Goal: Communication & Community: Answer question/provide support

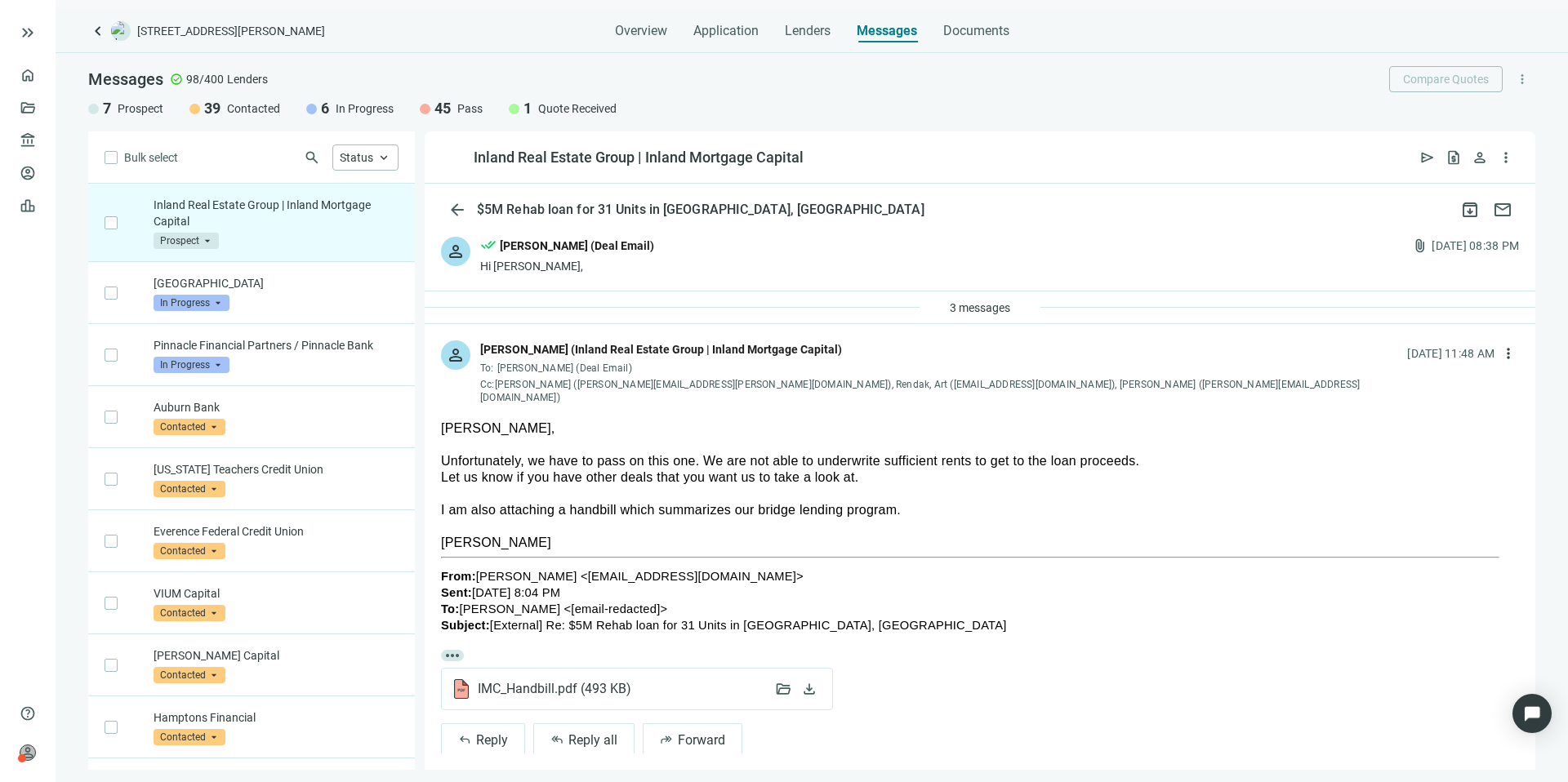
scroll to position [12, 0]
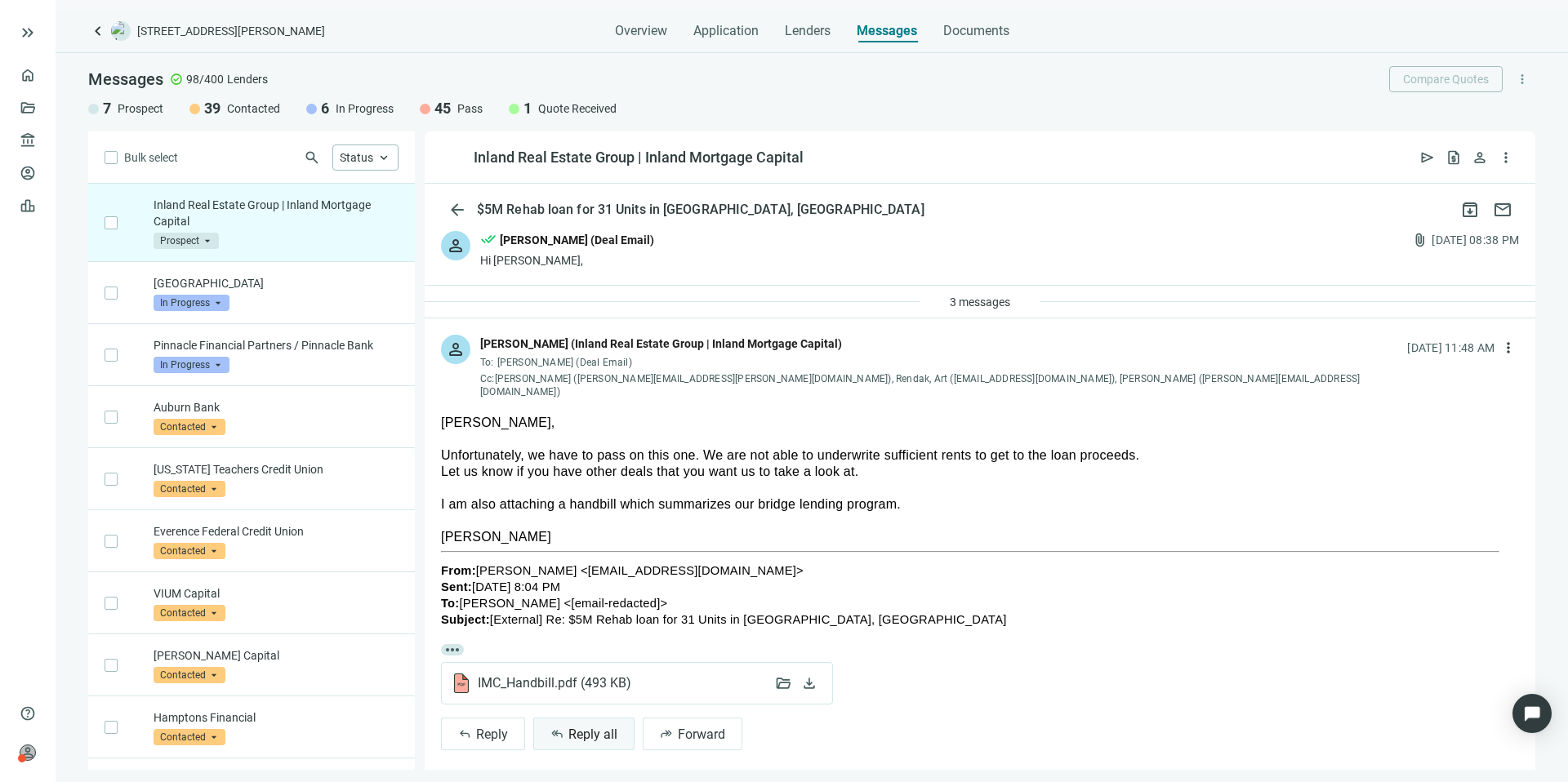
click at [593, 726] on span "Reply all" at bounding box center [592, 734] width 49 height 16
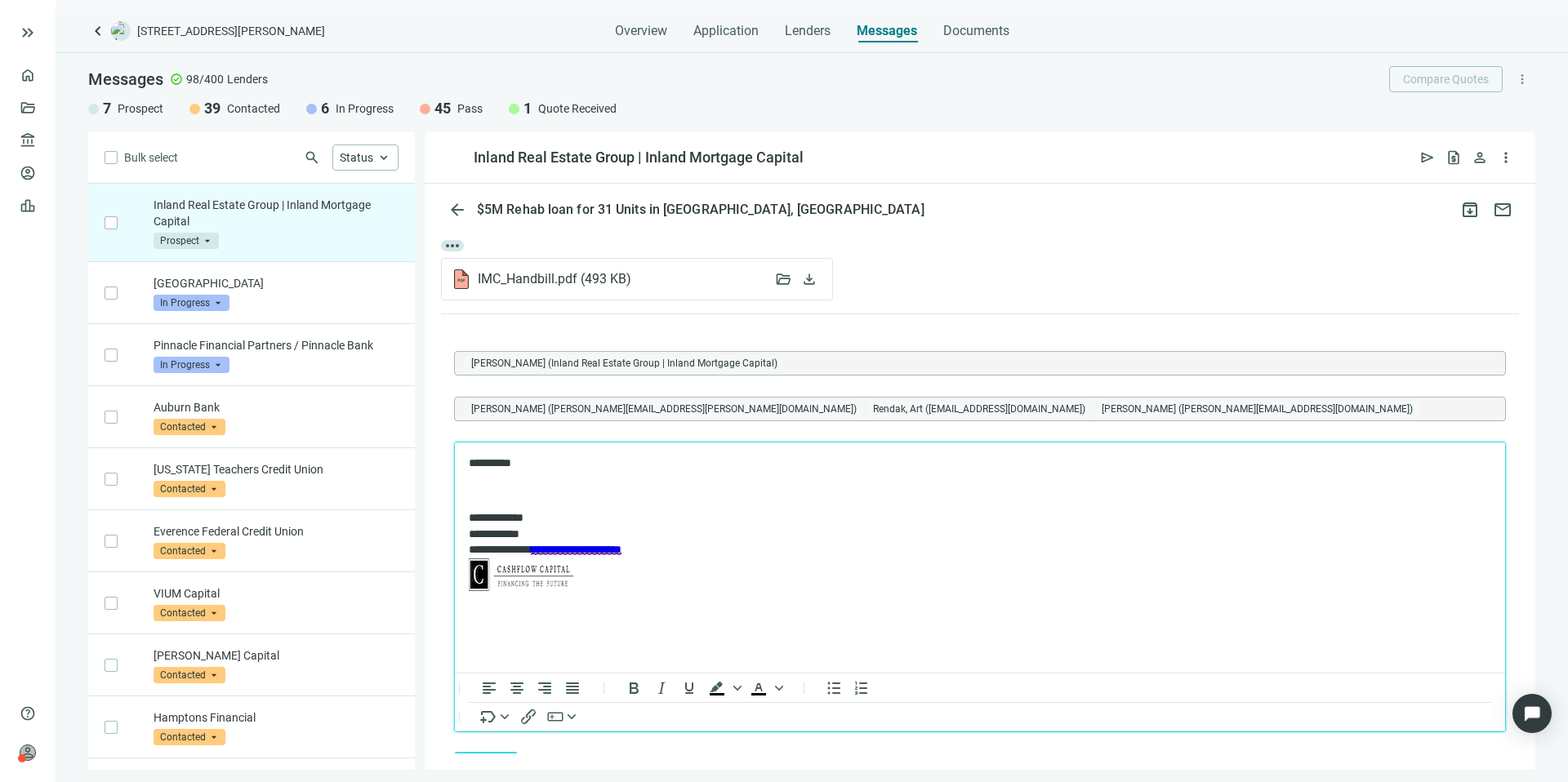
scroll to position [463, 0]
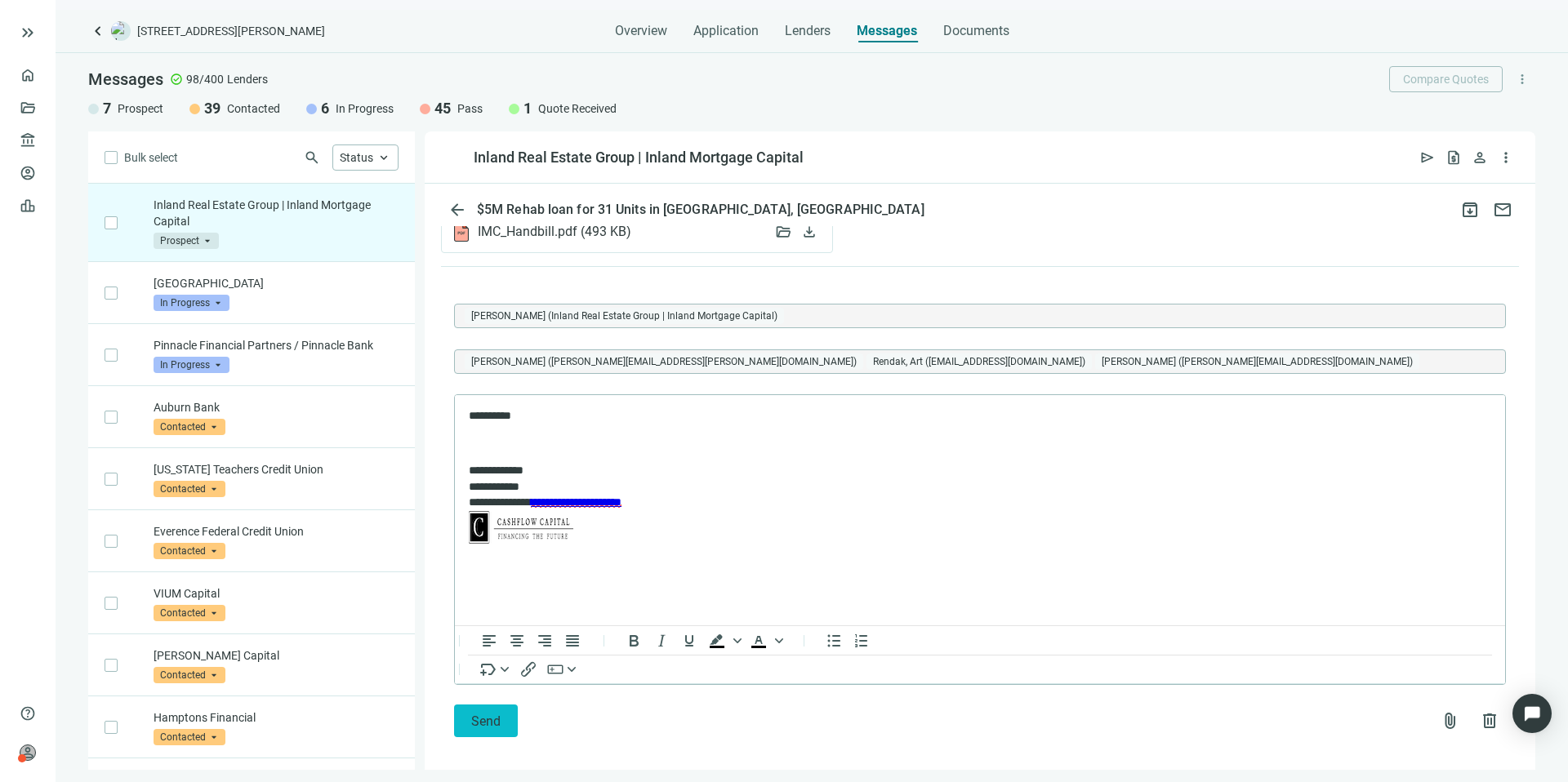
click at [509, 704] on button "Send" at bounding box center [485, 720] width 63 height 33
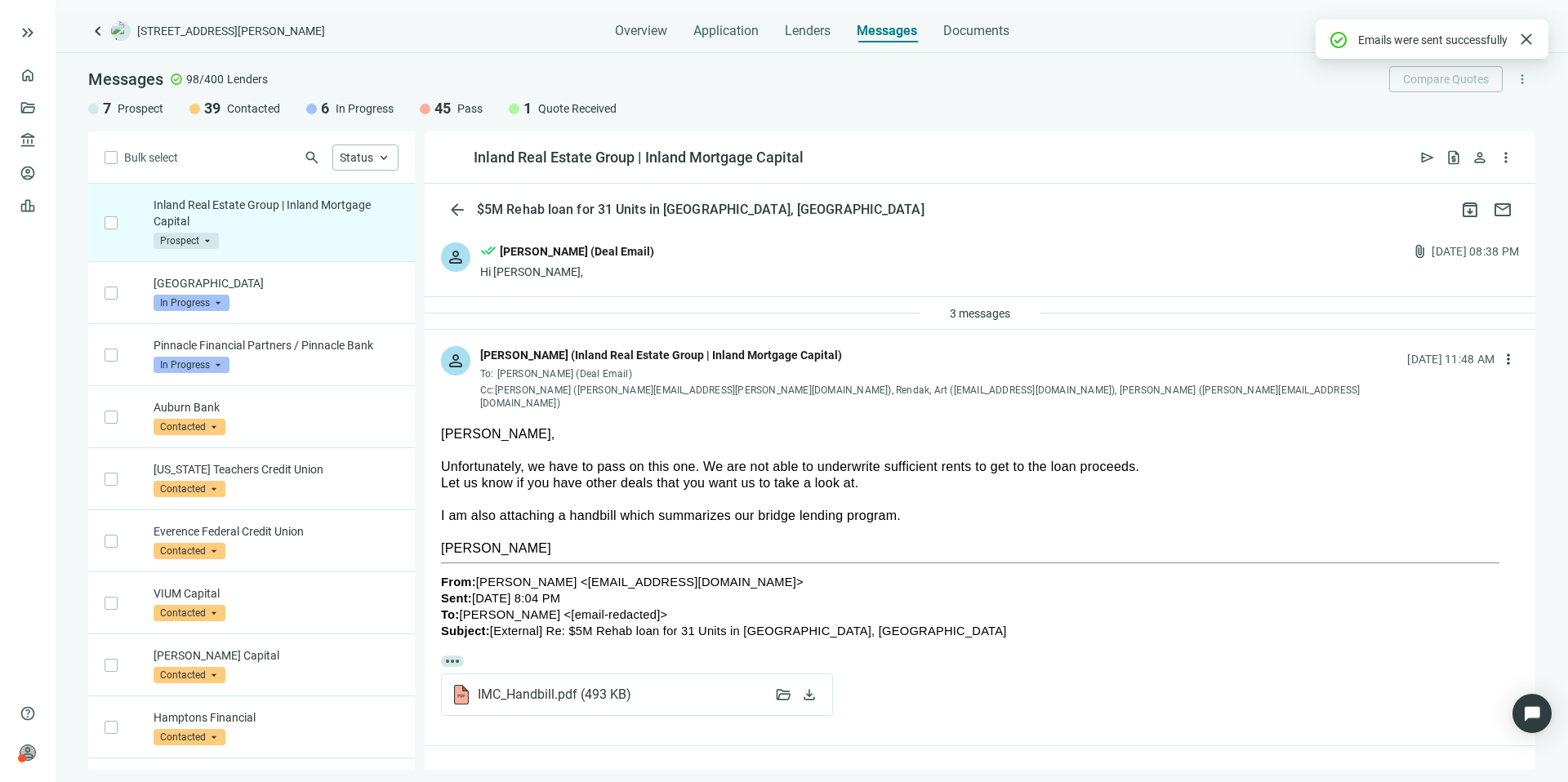
scroll to position [126, 0]
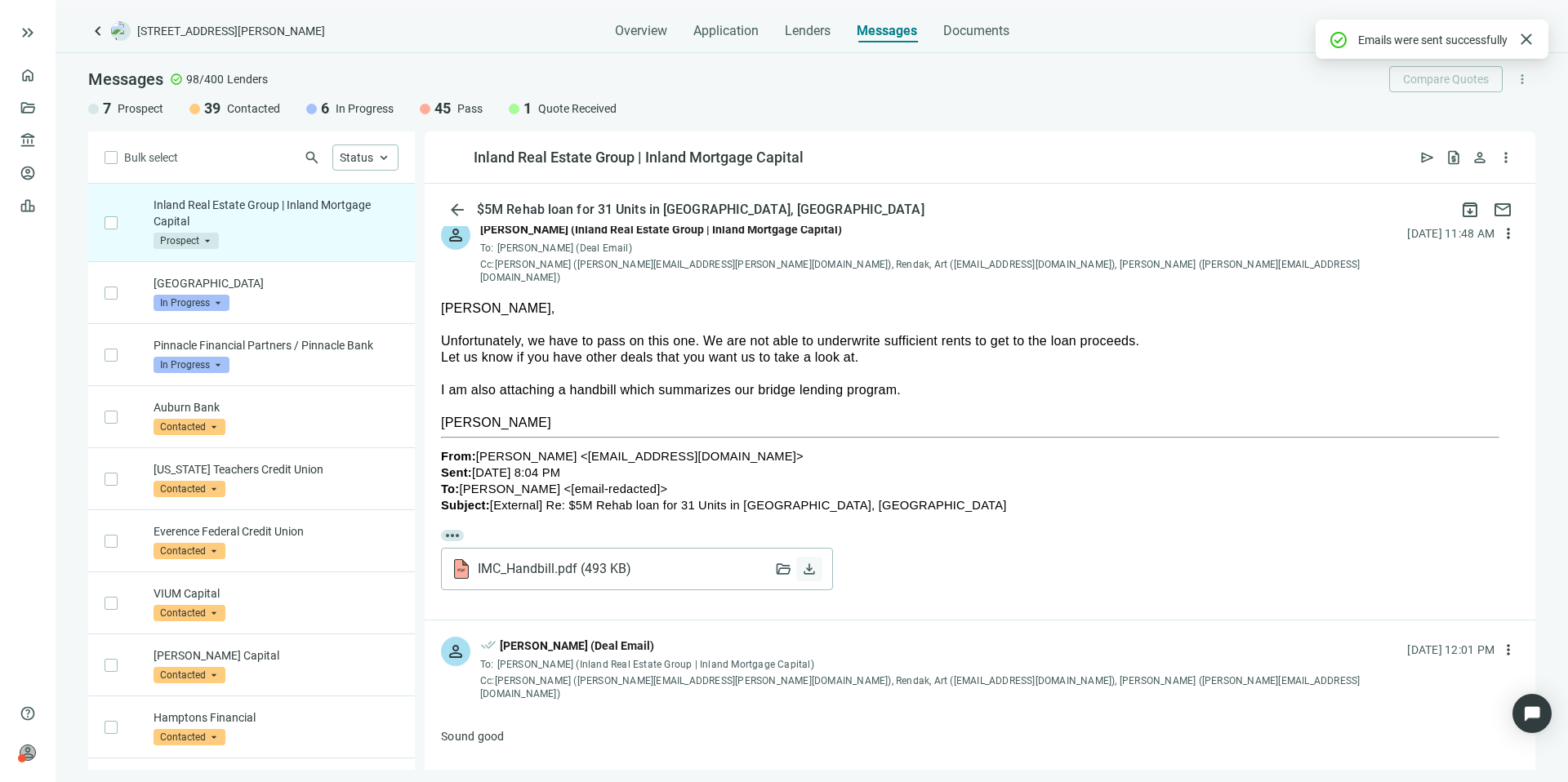
click at [811, 561] on span "download" at bounding box center [810, 569] width 17 height 17
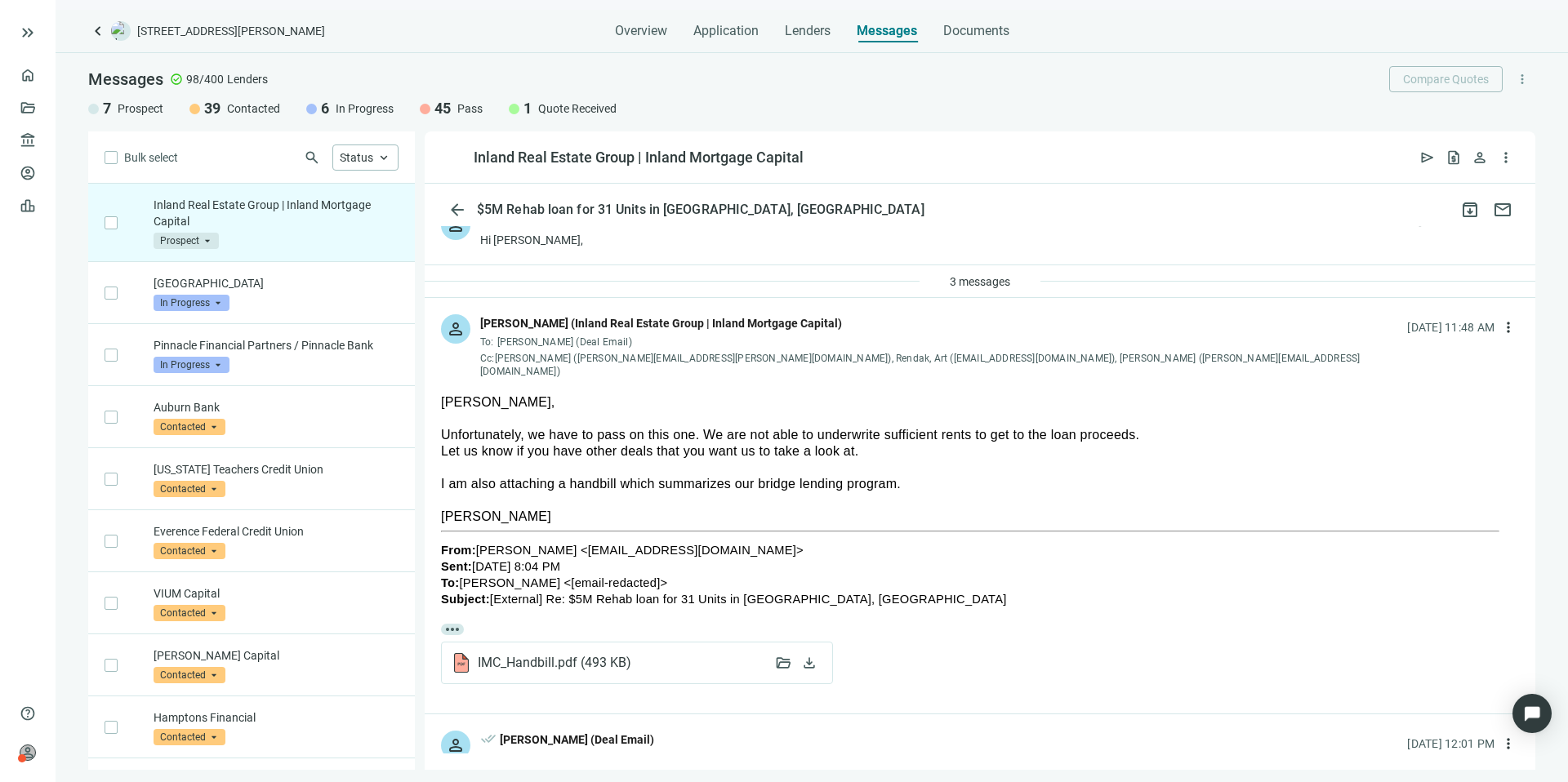
scroll to position [31, 0]
click at [208, 242] on span "Prospect" at bounding box center [186, 241] width 65 height 17
click at [216, 411] on div "Pass" at bounding box center [211, 418] width 82 height 17
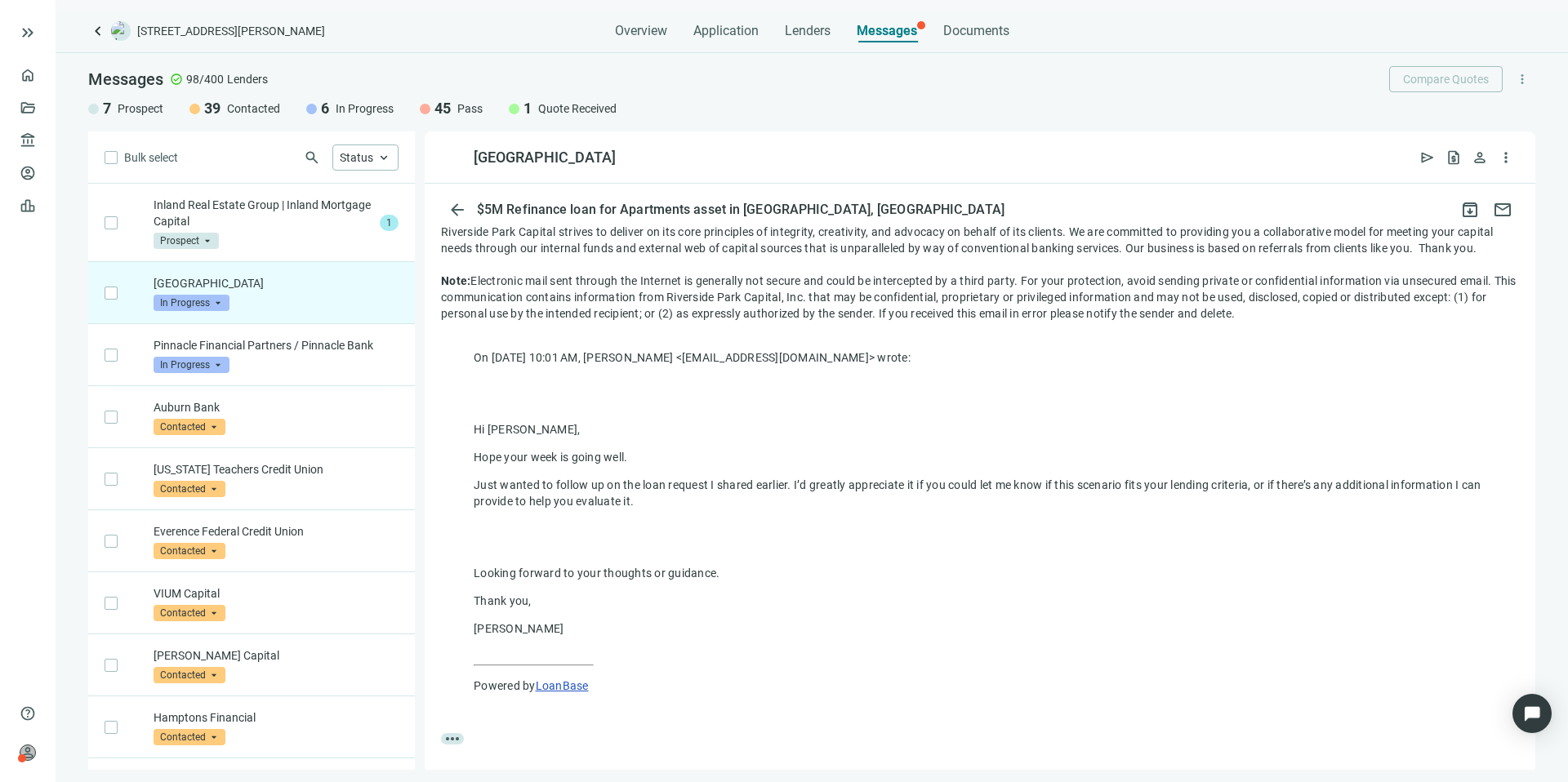
scroll to position [611, 0]
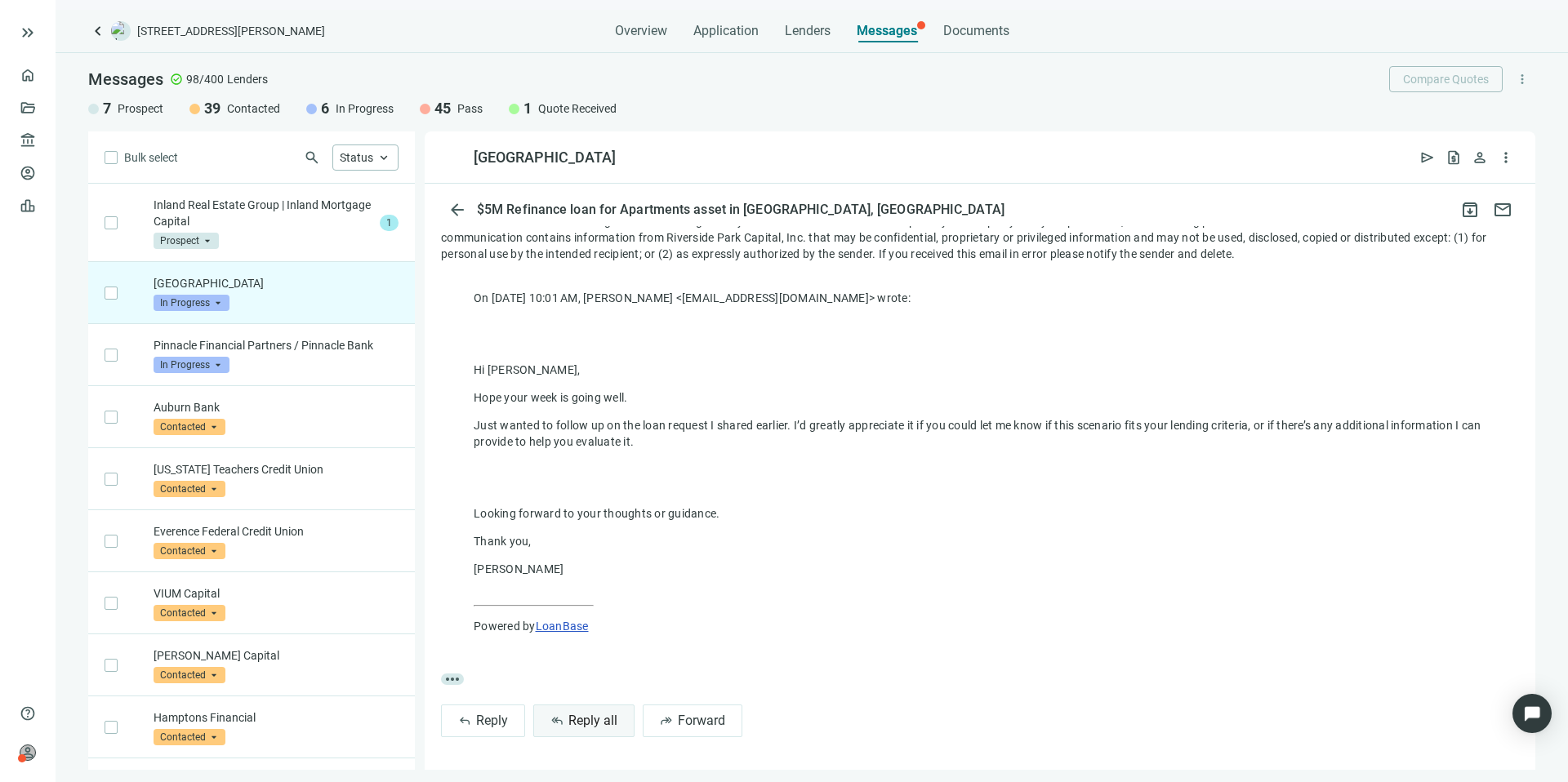
click at [598, 724] on span "Reply all" at bounding box center [592, 720] width 49 height 16
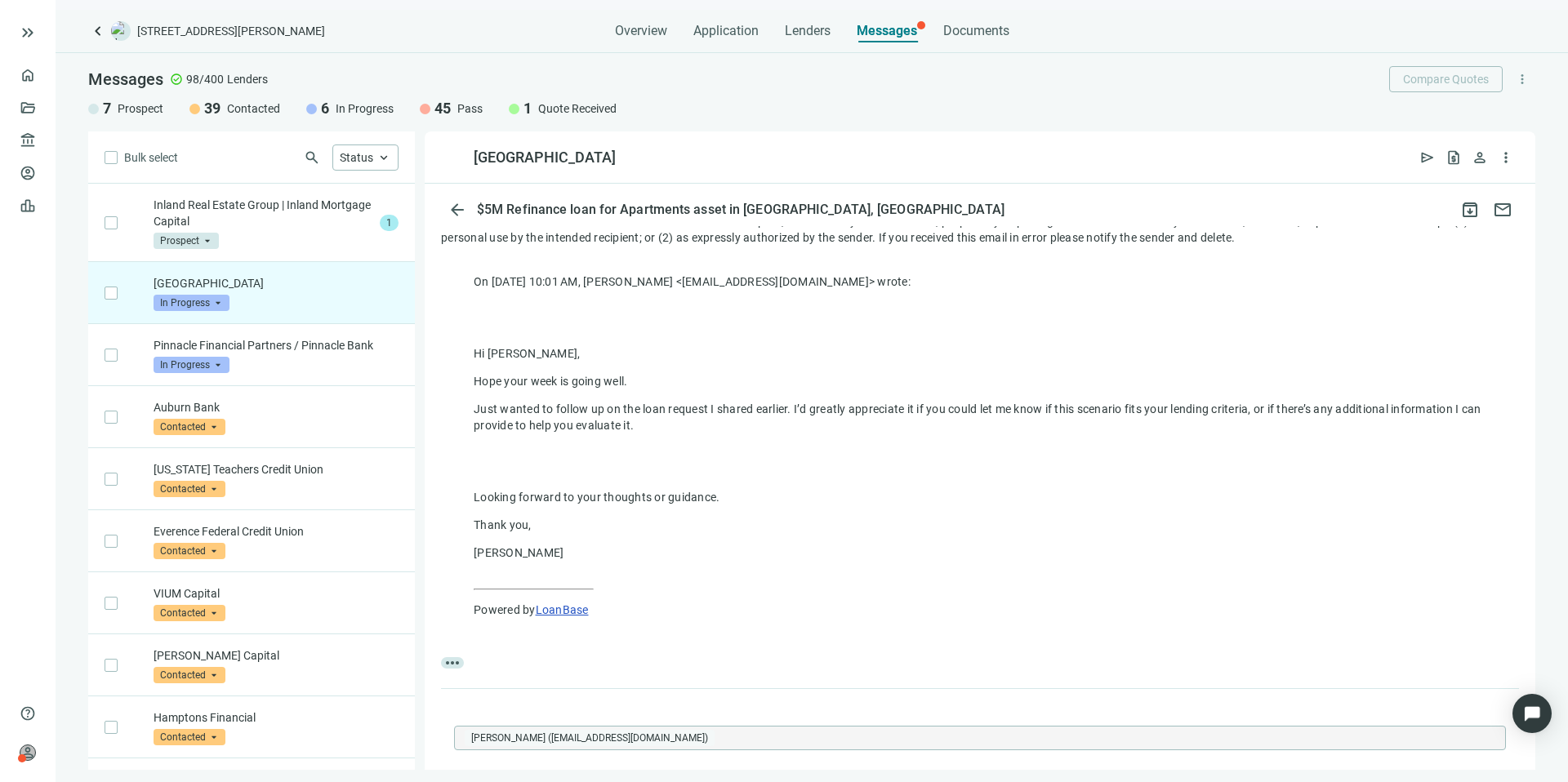
scroll to position [0, 0]
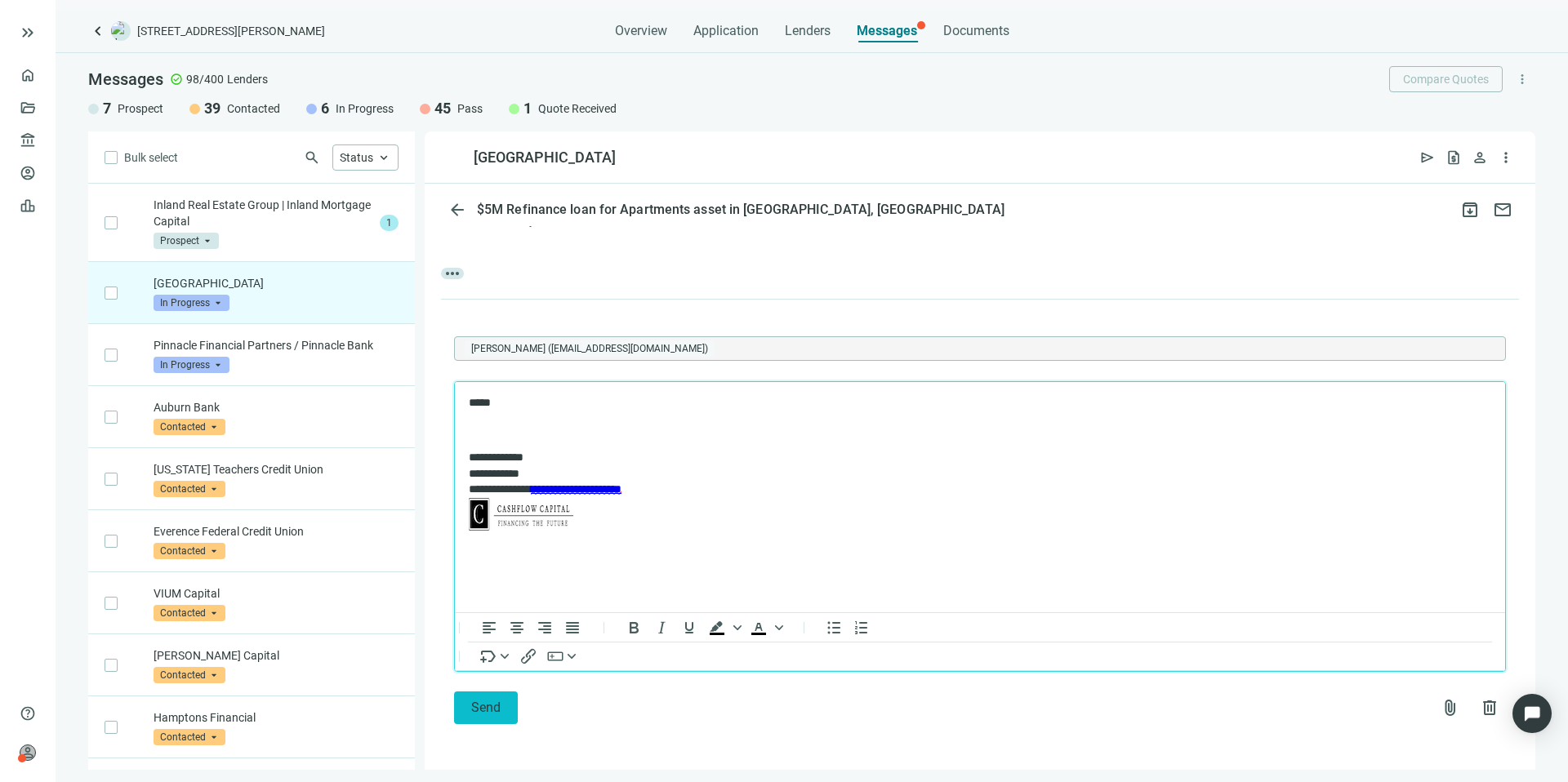
click at [496, 694] on button "Send" at bounding box center [485, 707] width 63 height 33
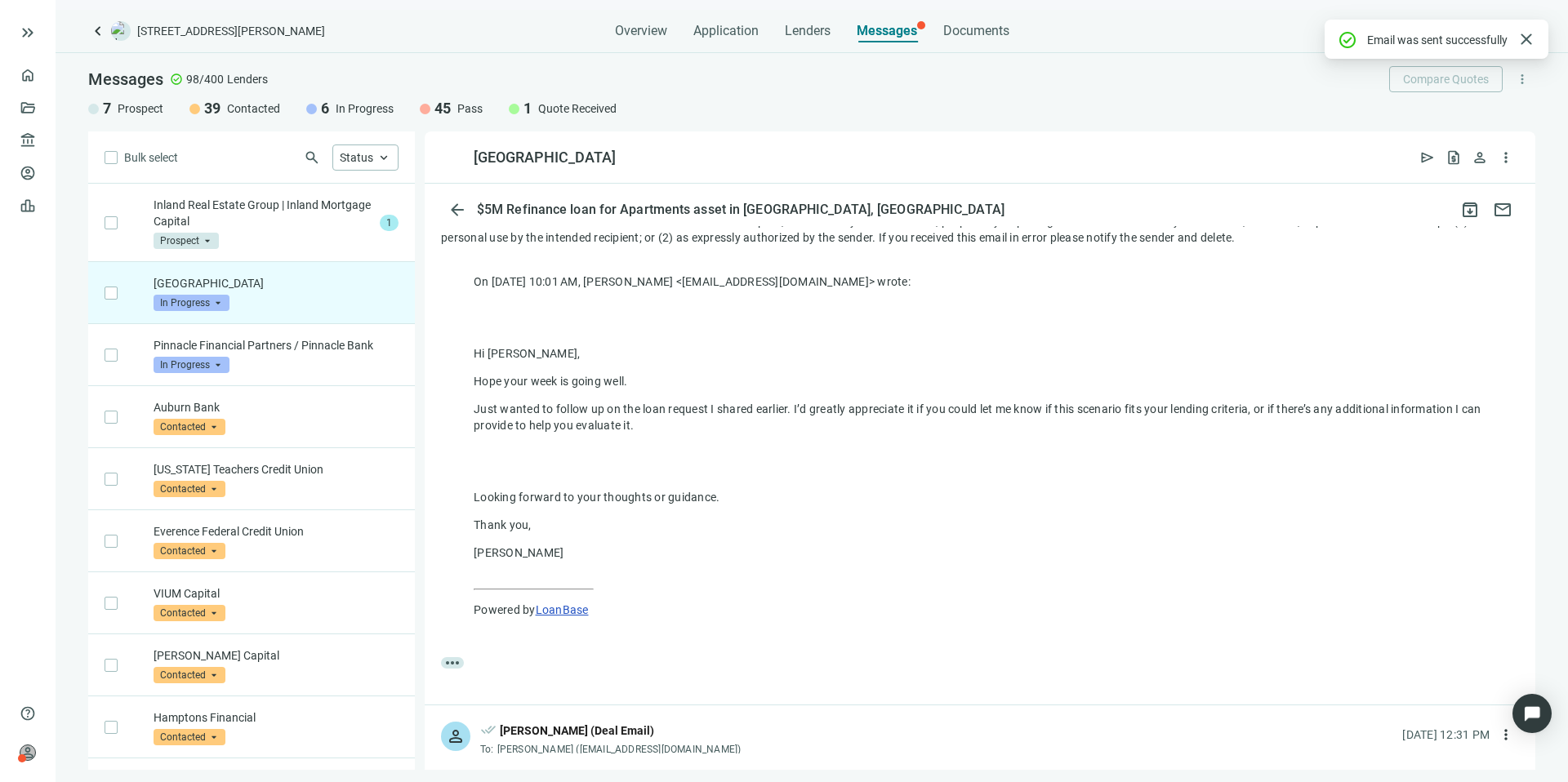
scroll to position [964, 0]
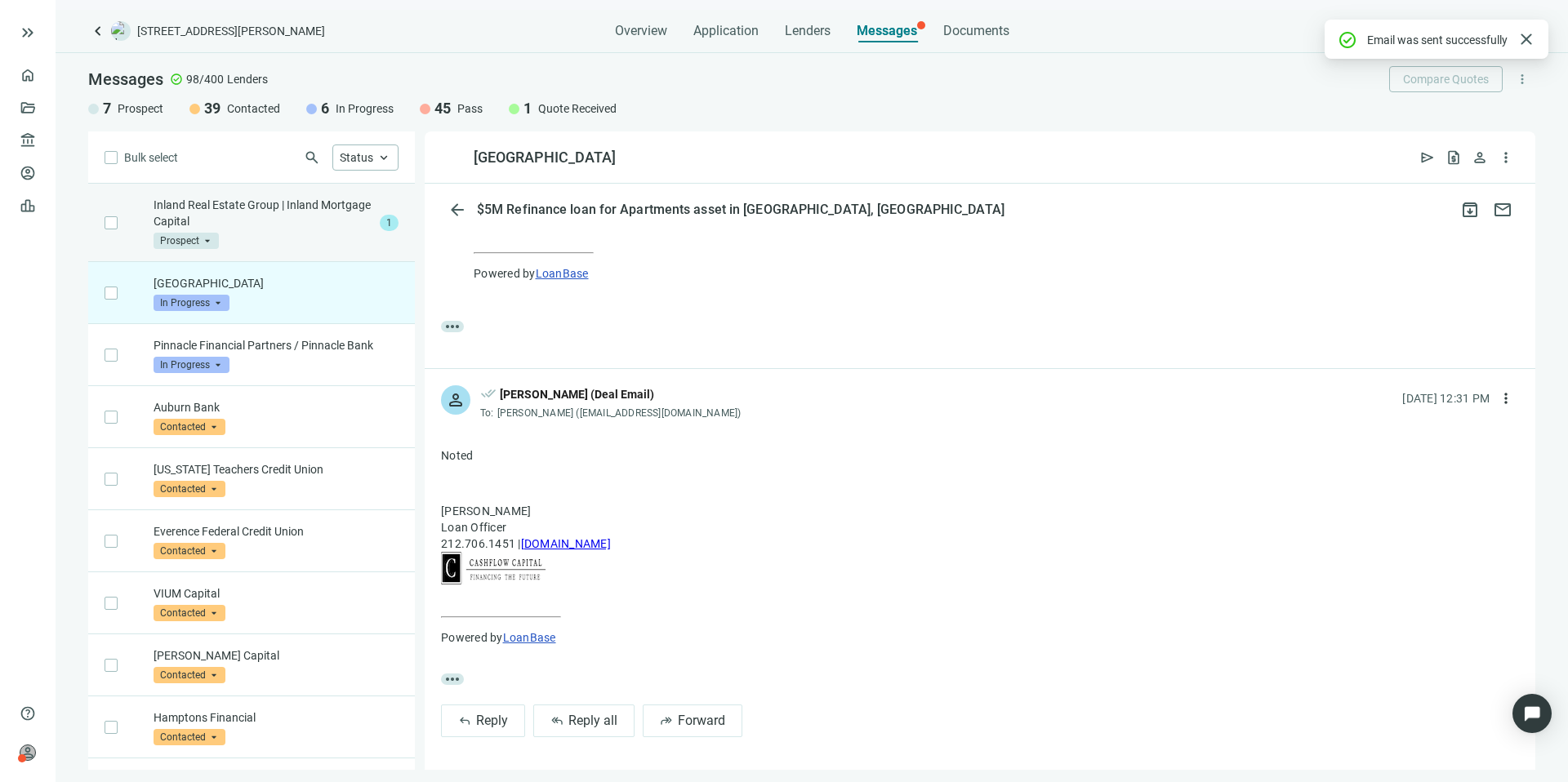
click at [280, 207] on p "Inland Real Estate Group | Inland Mortgage Capital" at bounding box center [263, 213] width 219 height 33
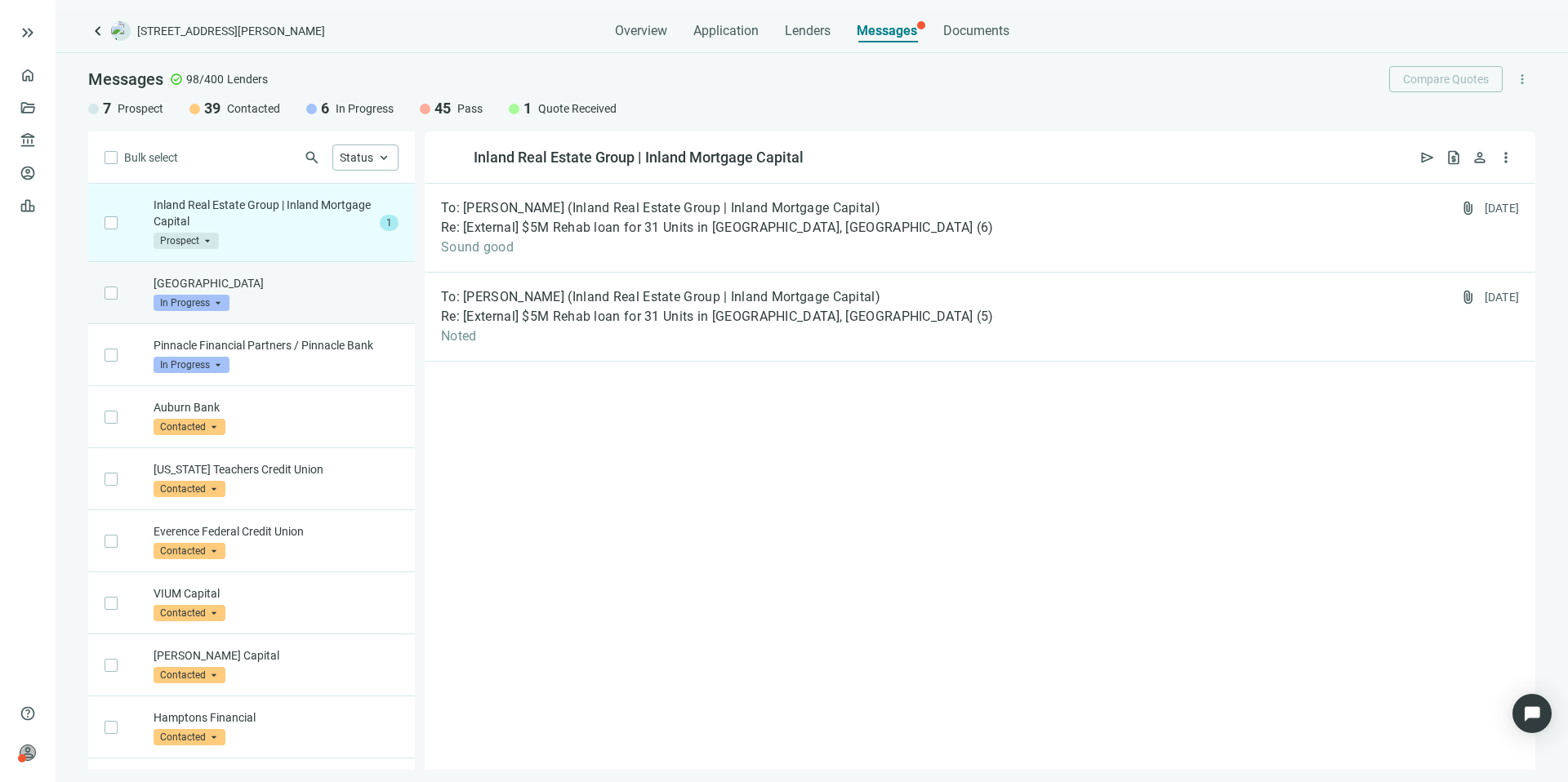
click at [312, 283] on p "[GEOGRAPHIC_DATA]" at bounding box center [276, 283] width 245 height 17
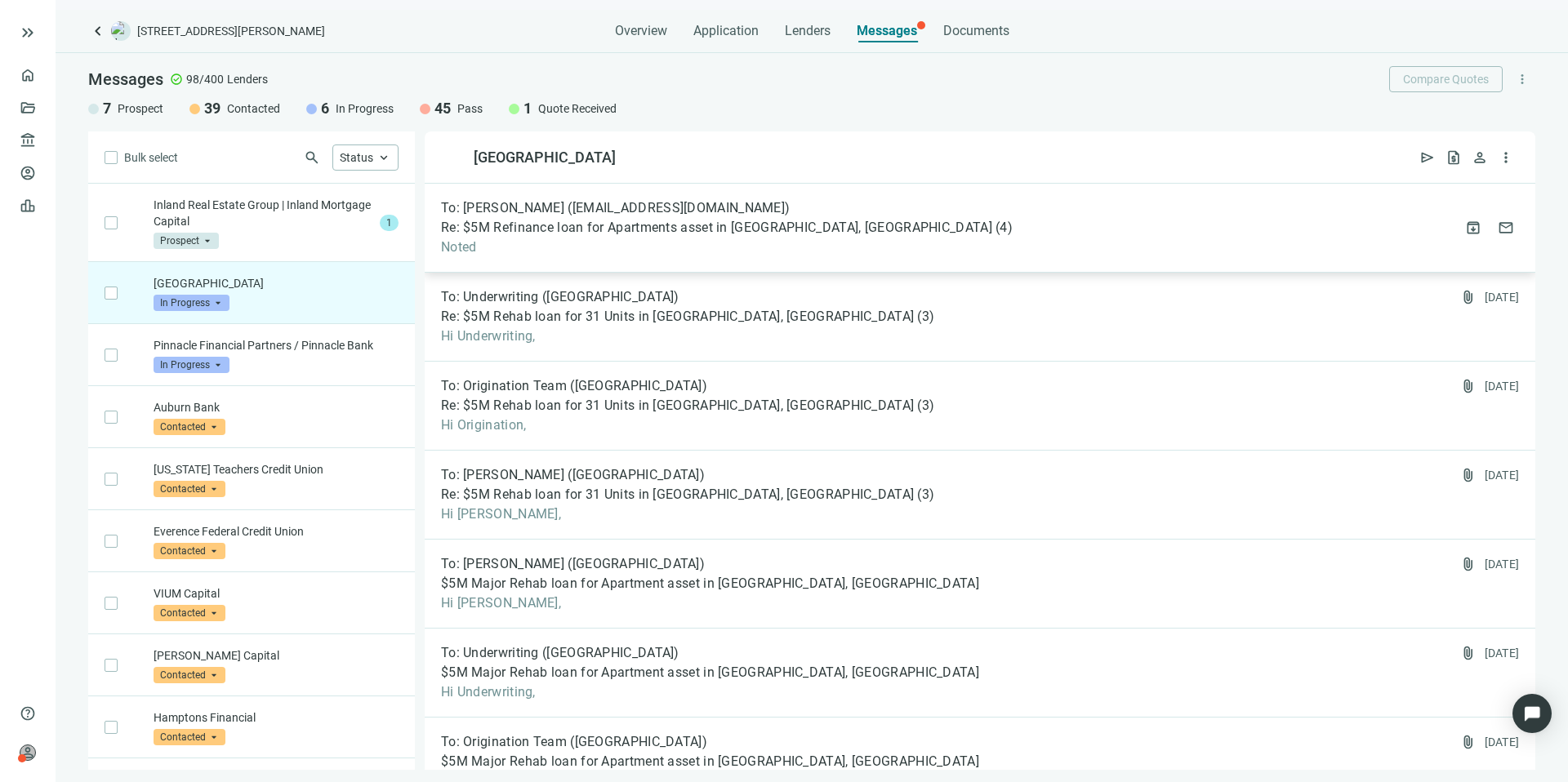
click at [897, 218] on div "To: Matt Spratford (ms@riversideparkcapital.com) Re: $5M Refinance loan for Apa…" at bounding box center [980, 228] width 1111 height 89
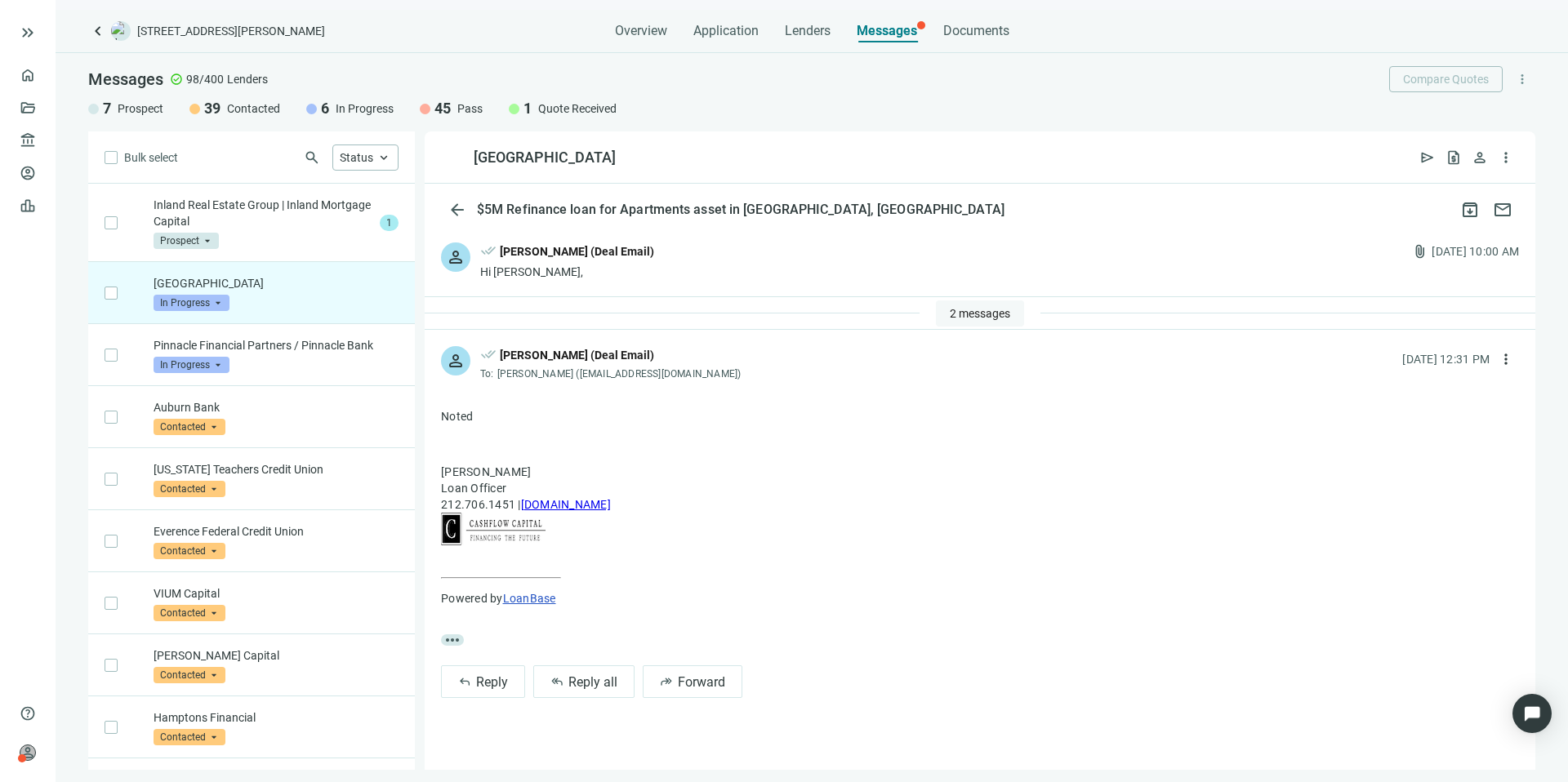
click at [959, 311] on span "2 messages" at bounding box center [980, 313] width 60 height 13
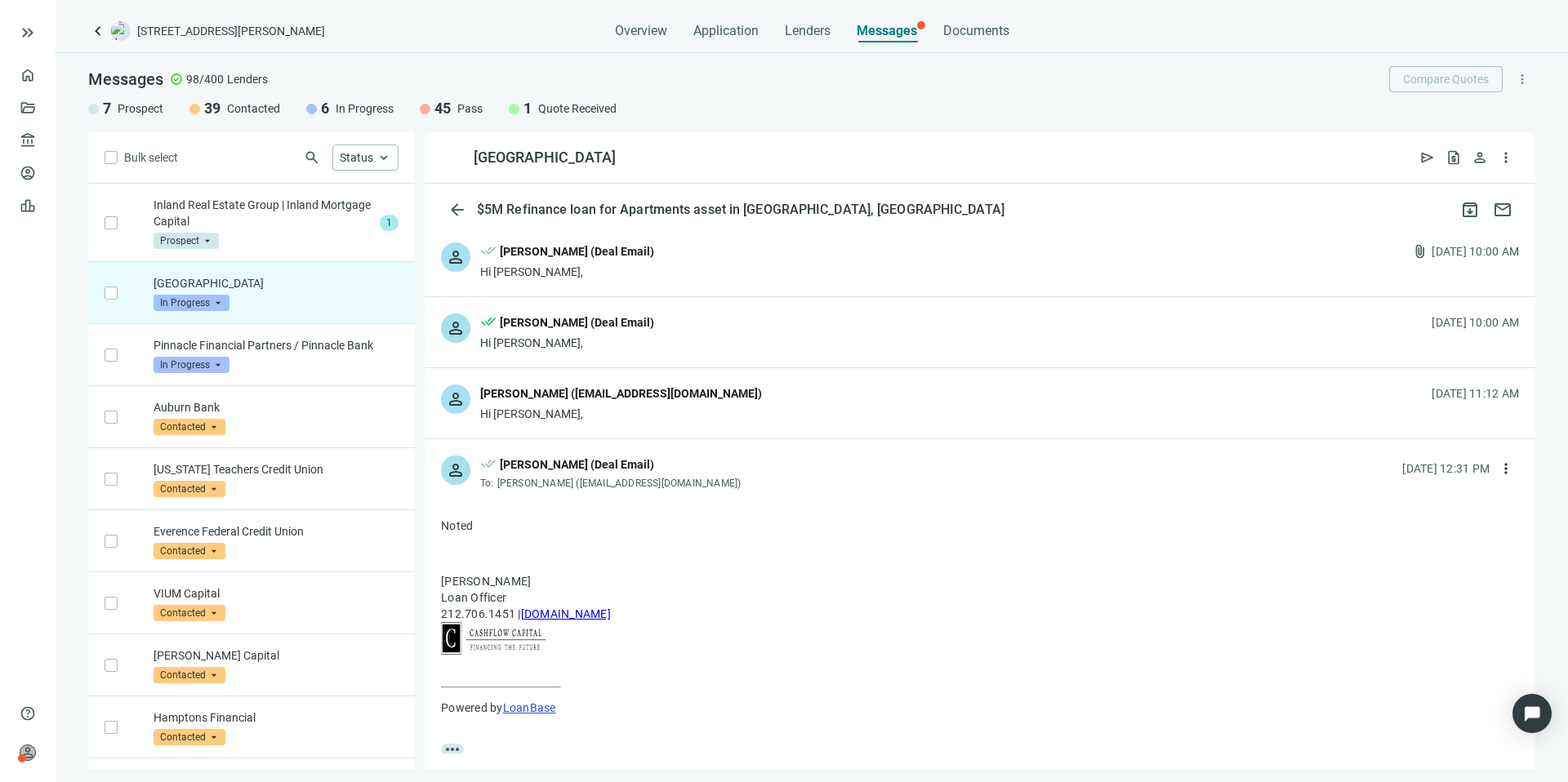
click at [782, 389] on div "person Matt Spratford (ms@riversideparkcapital.com) Hi Kevin, 08.15.2025, 11:12…" at bounding box center [980, 404] width 1111 height 70
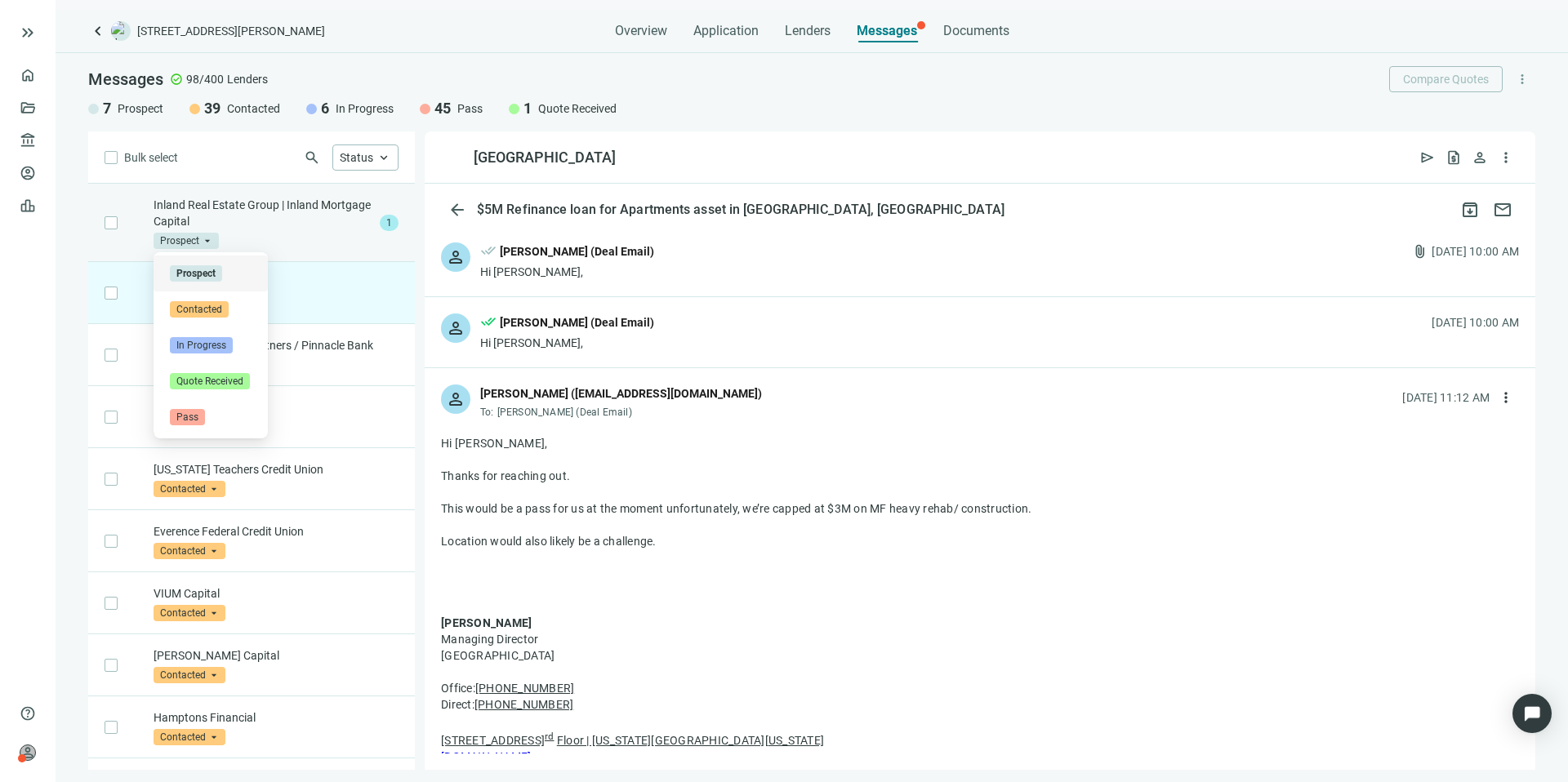
click at [186, 238] on span "Prospect" at bounding box center [186, 241] width 65 height 17
click at [208, 414] on div "Pass" at bounding box center [211, 418] width 82 height 17
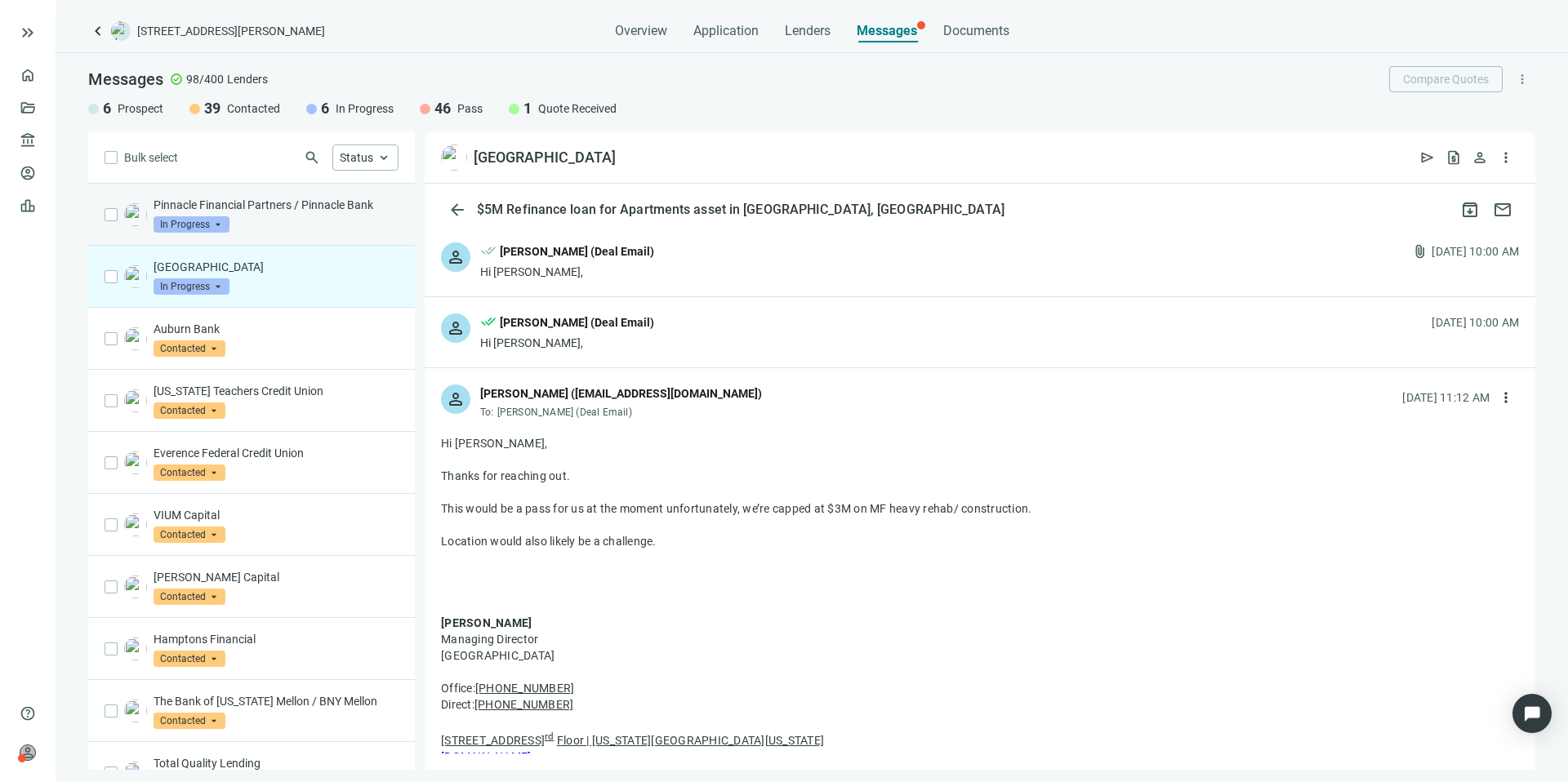
click at [296, 218] on div "Pinnacle Financial Partners / Pinnacle Bank In Progress arrow_drop_down" at bounding box center [276, 214] width 245 height 36
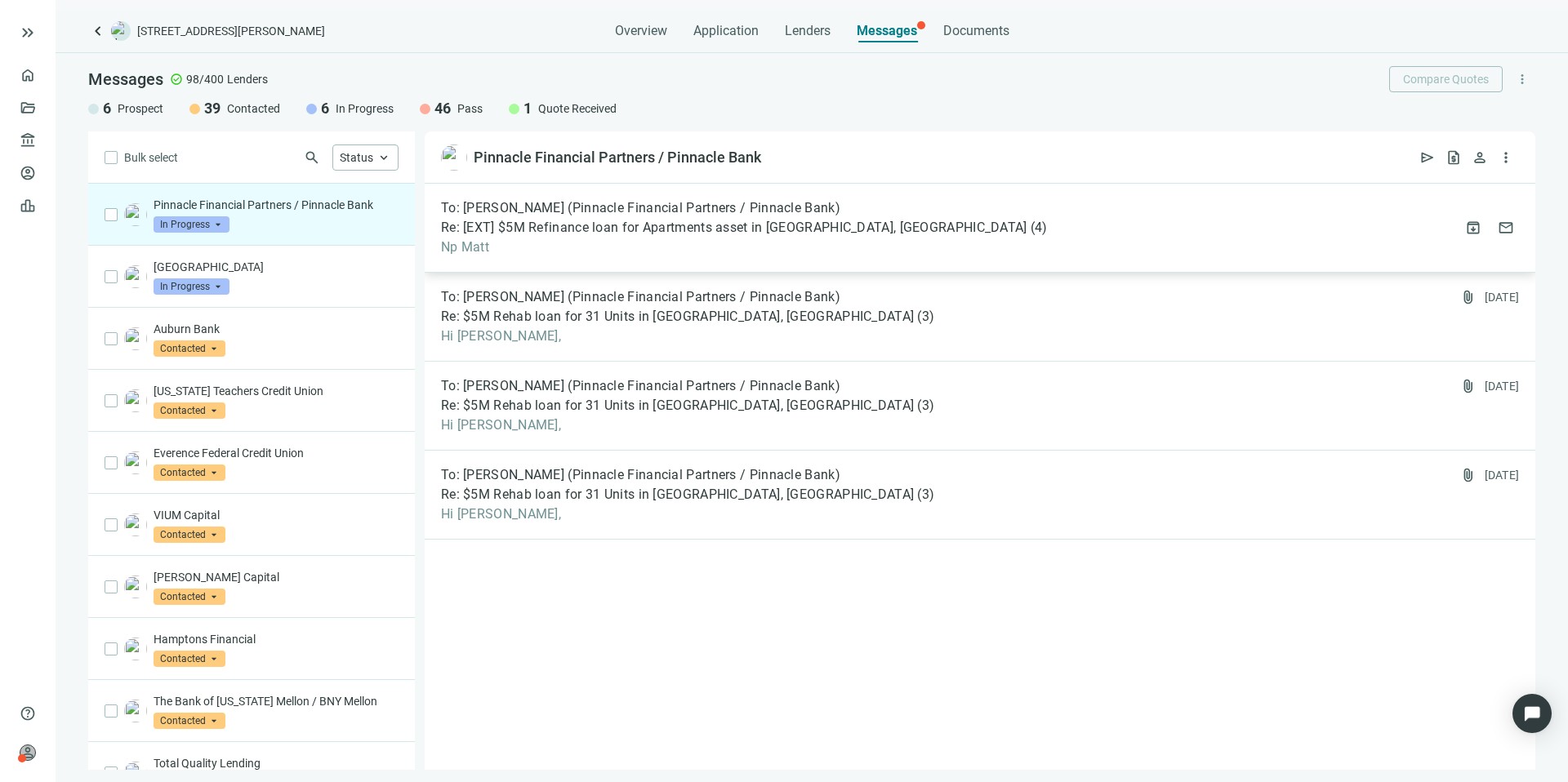
click at [837, 240] on span "Np Matt" at bounding box center [744, 248] width 606 height 17
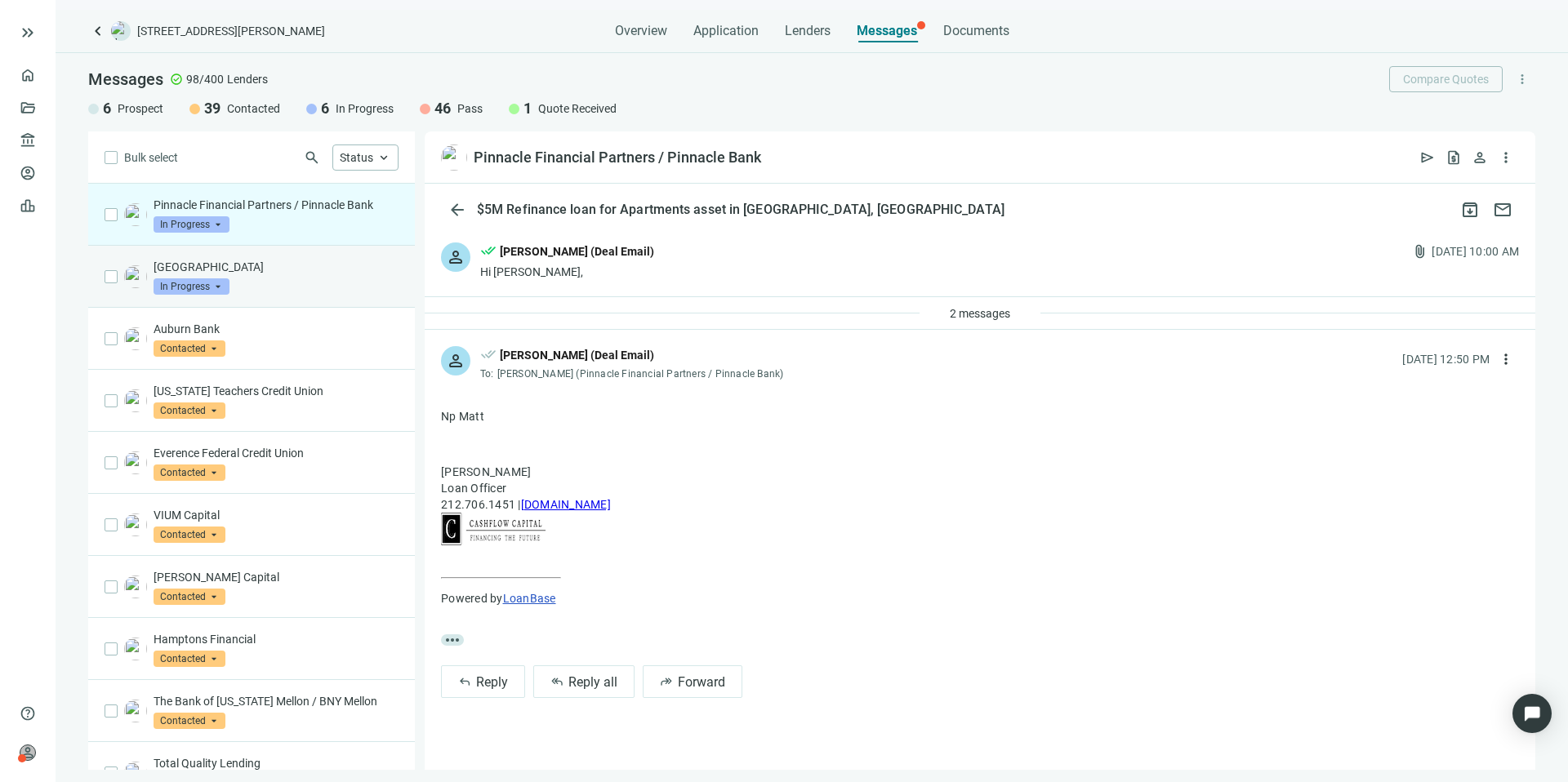
click at [253, 290] on div "Riverside Park Capital In Progress arrow_drop_down" at bounding box center [276, 276] width 245 height 36
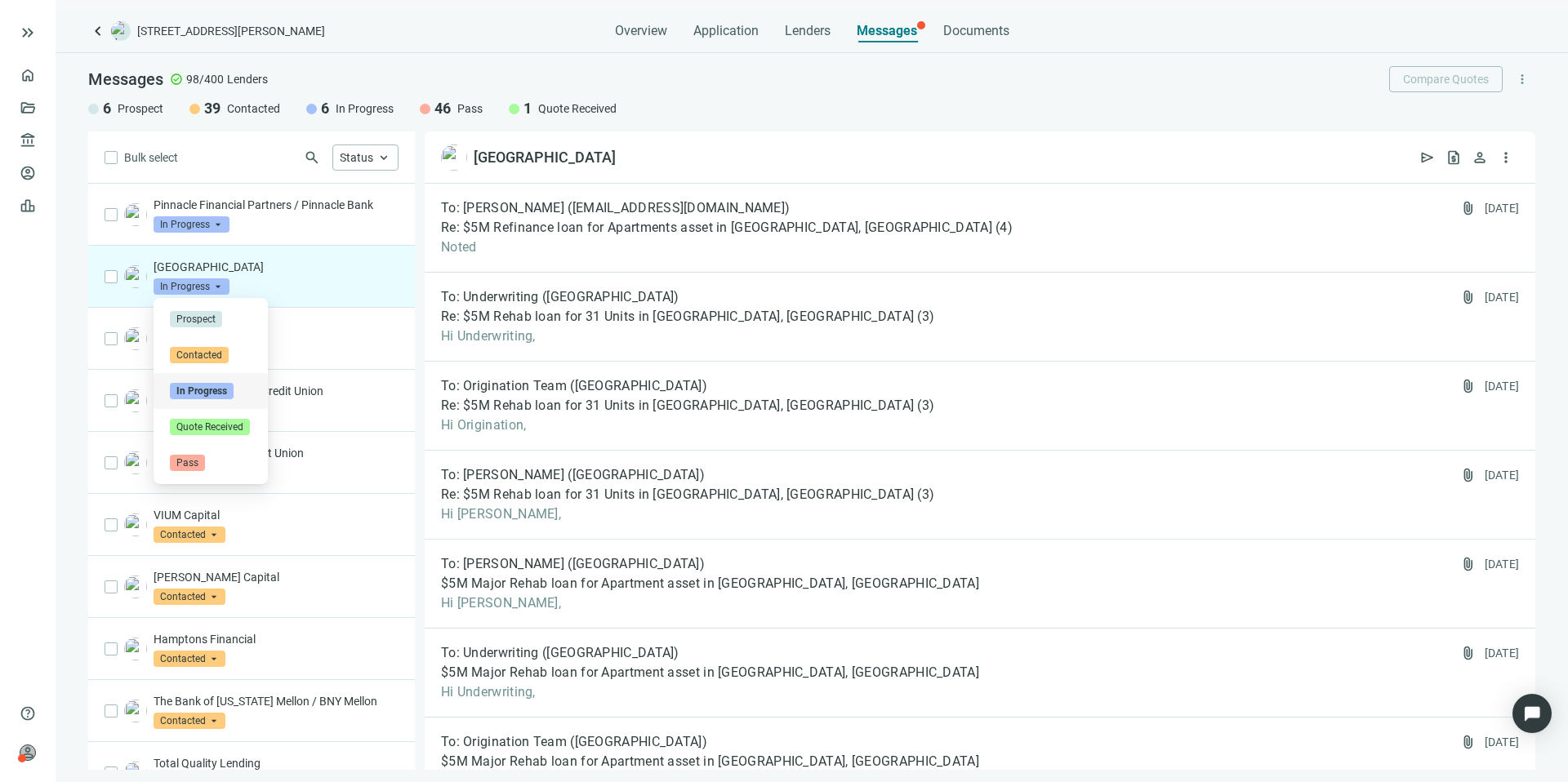
click at [207, 291] on span "In Progress" at bounding box center [191, 287] width 76 height 17
click at [218, 452] on div "Pass" at bounding box center [210, 463] width 114 height 36
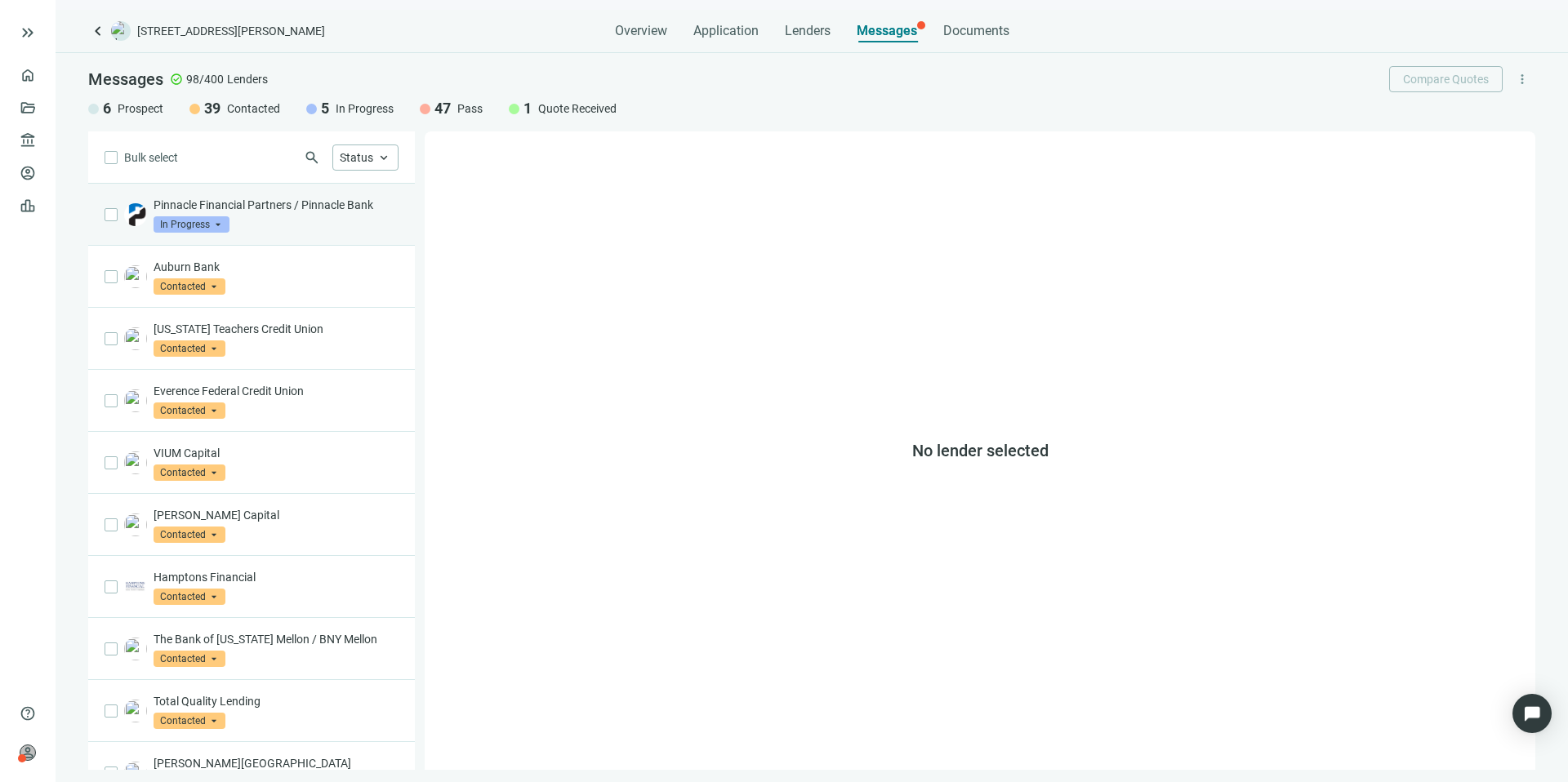
click at [331, 236] on div "Pinnacle Financial Partners / Pinnacle Bank In Progress arrow_drop_down" at bounding box center [252, 214] width 327 height 62
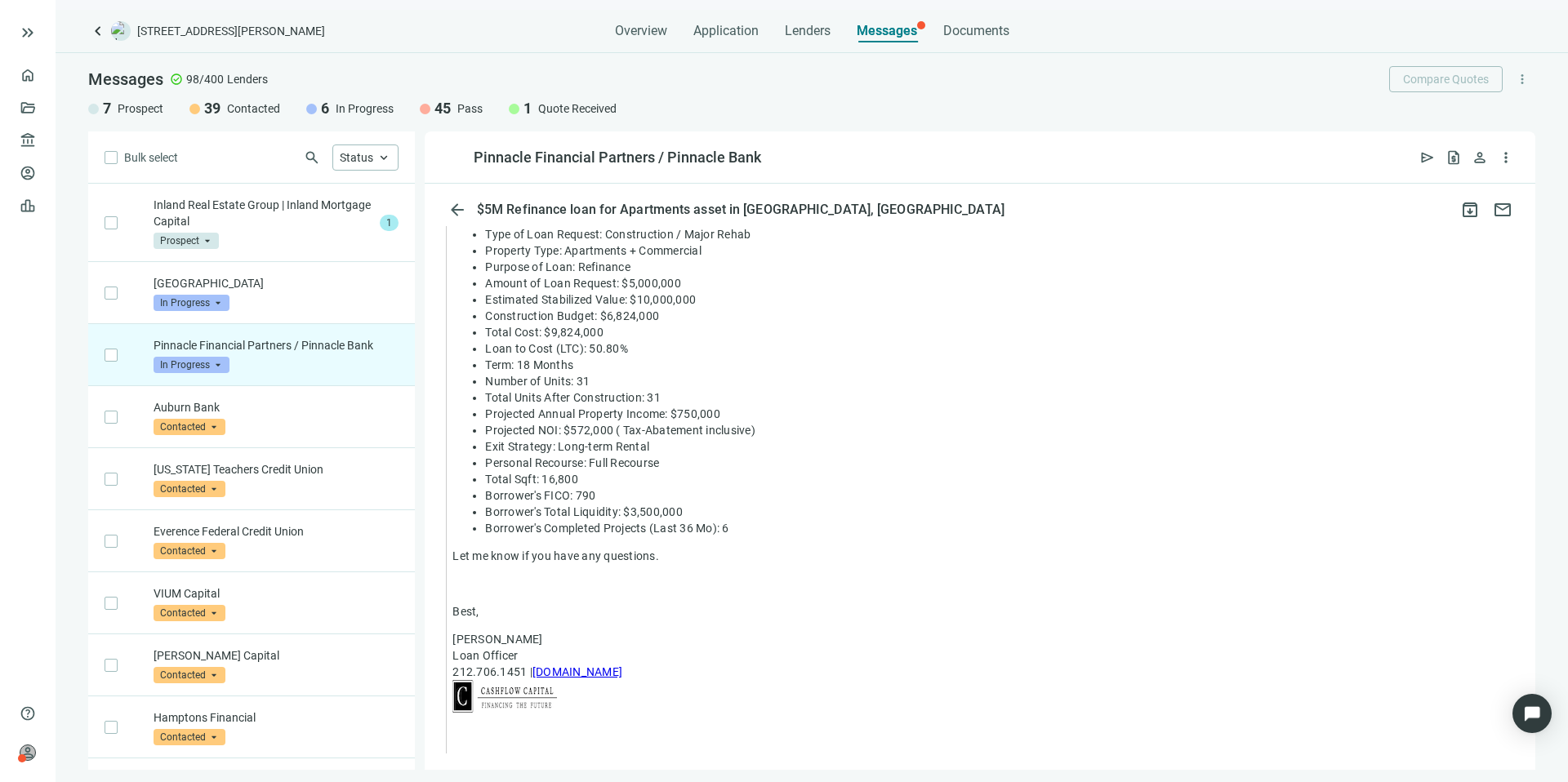
scroll to position [1051, 0]
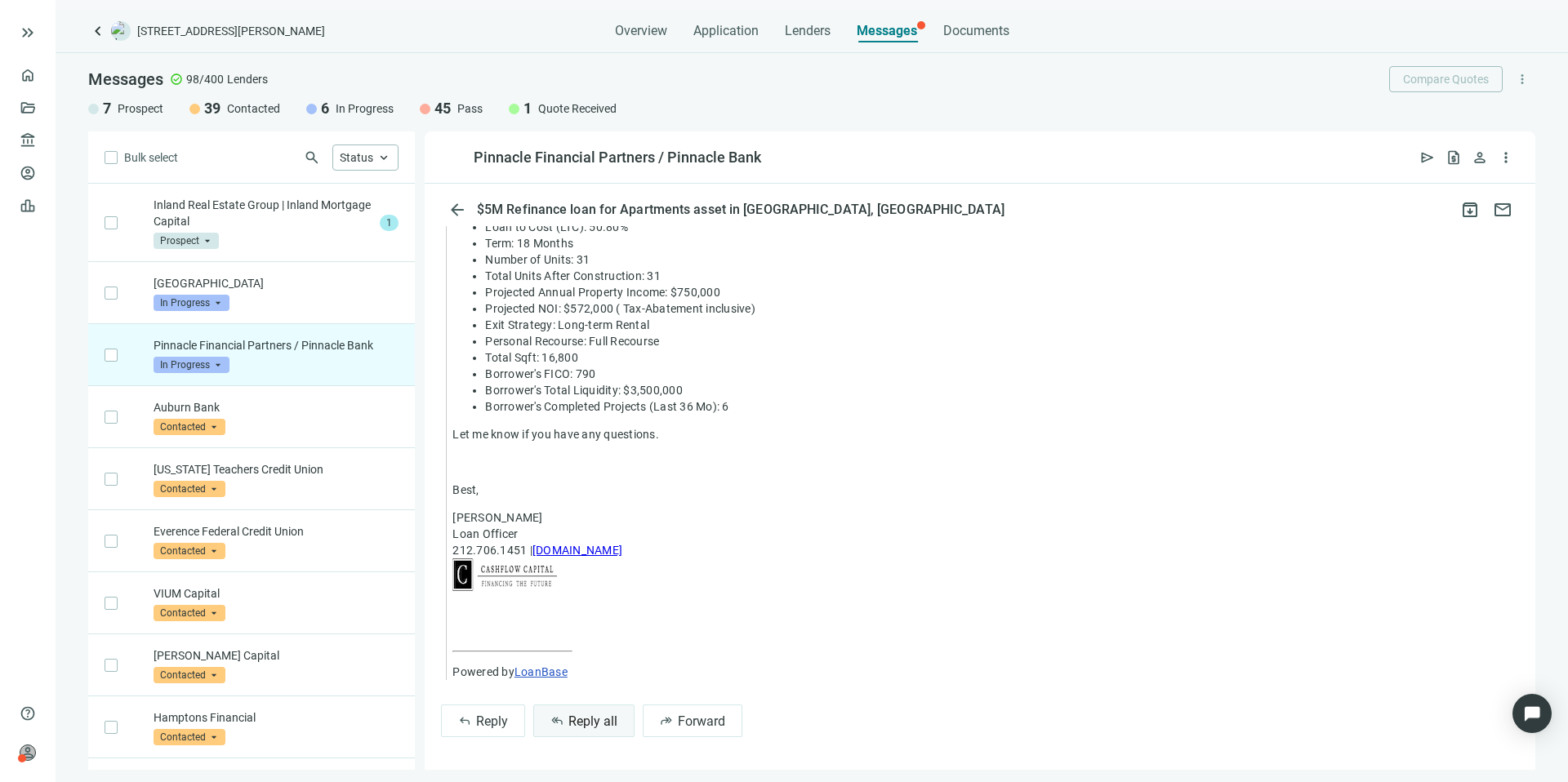
click at [588, 722] on span "Reply all" at bounding box center [592, 721] width 49 height 16
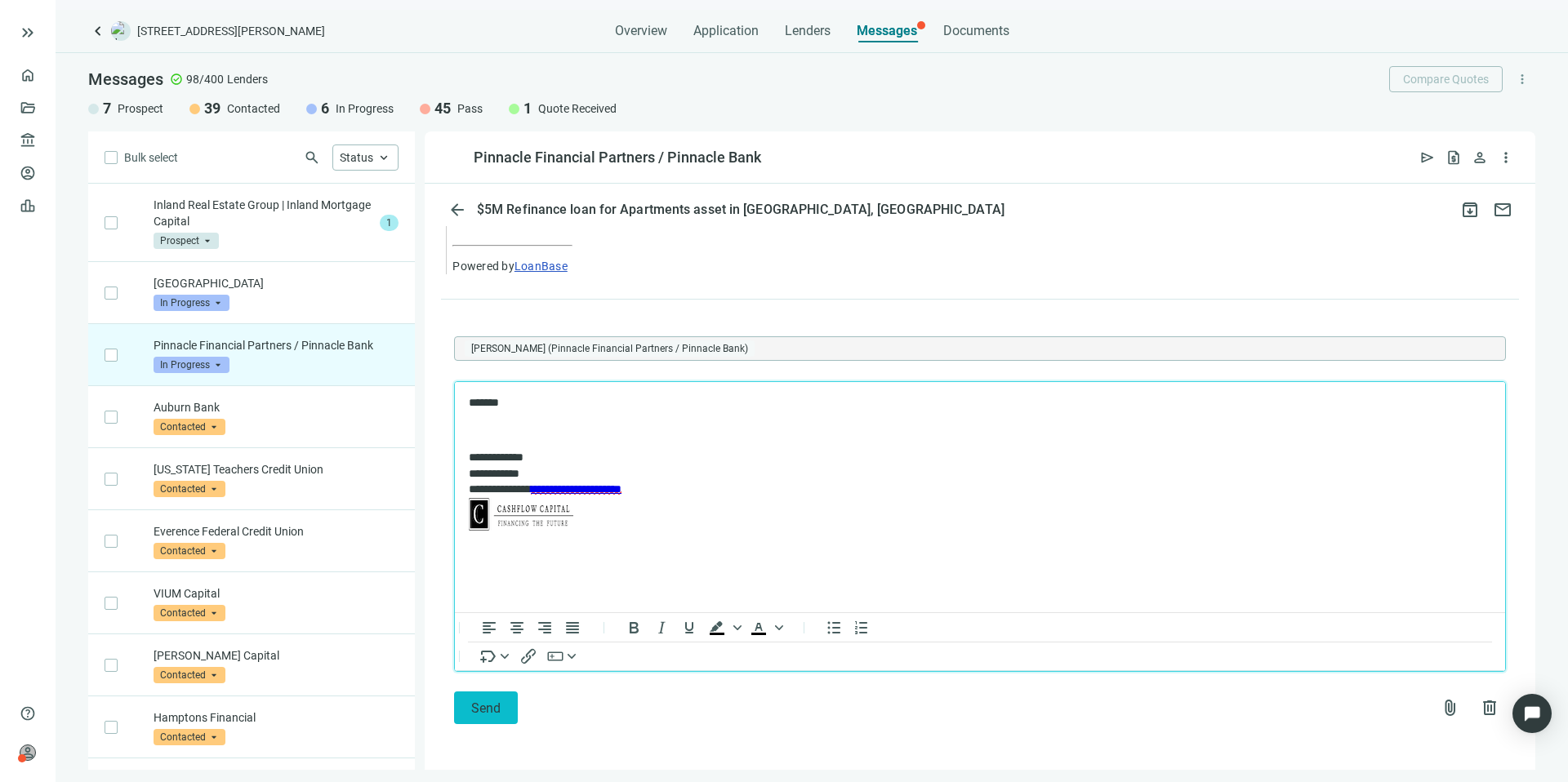
click at [508, 699] on button "Send" at bounding box center [485, 707] width 63 height 33
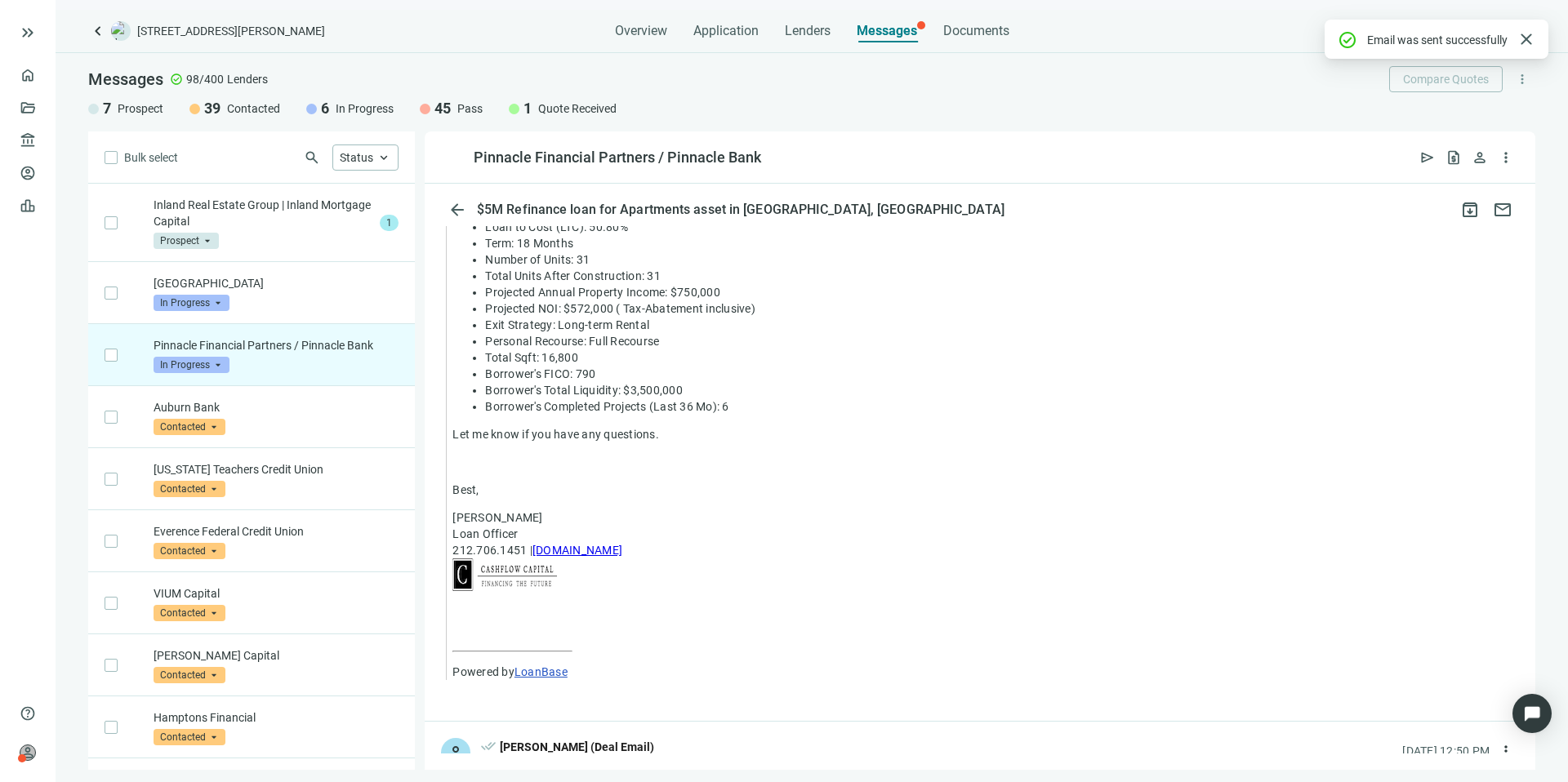
scroll to position [1404, 0]
